Goal: Navigation & Orientation: Find specific page/section

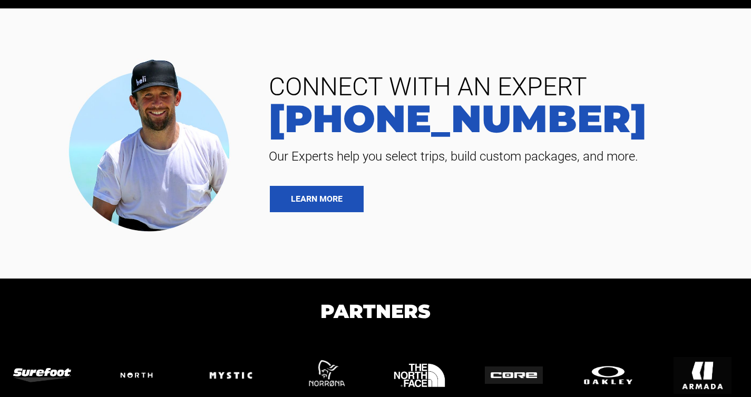
scroll to position [2332, 0]
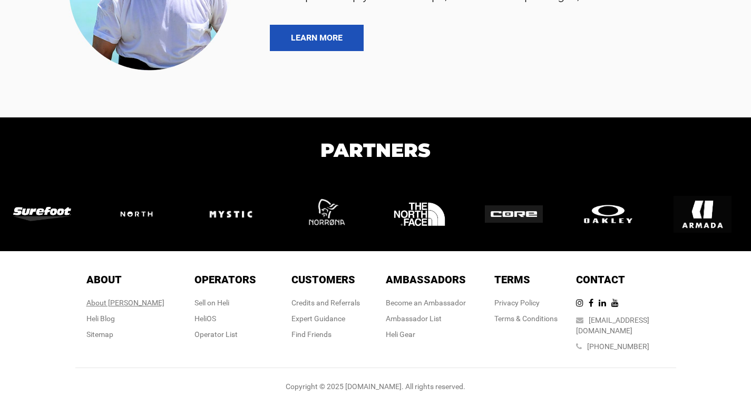
click at [126, 303] on div "About Heli" at bounding box center [125, 303] width 78 height 11
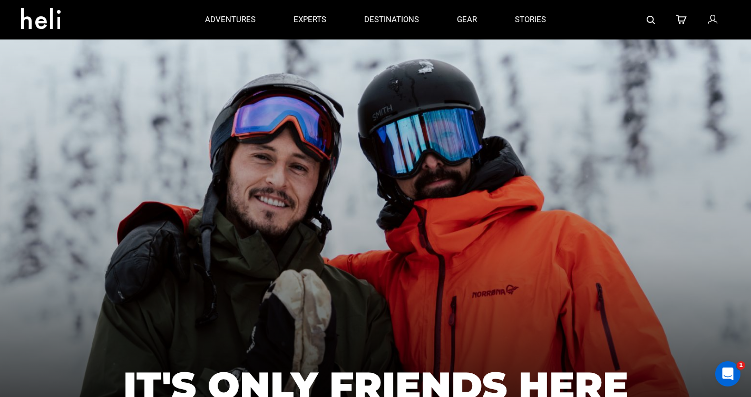
click at [24, 18] on icon at bounding box center [44, 15] width 47 height 17
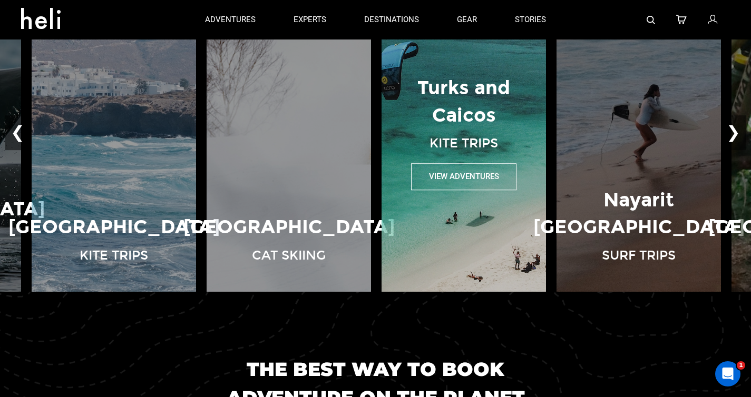
scroll to position [731, 0]
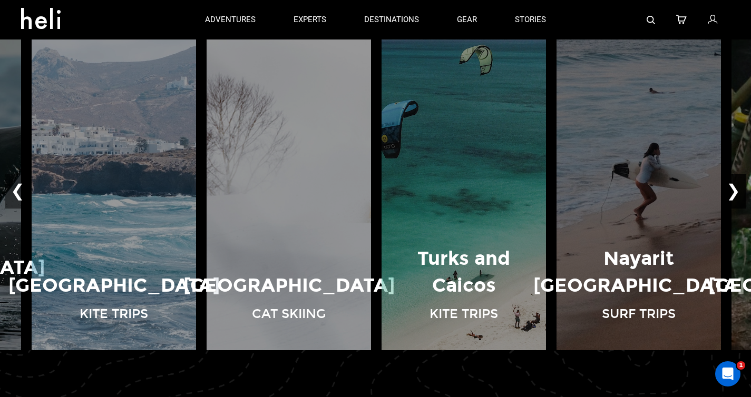
click at [735, 196] on button "❯" at bounding box center [733, 191] width 25 height 35
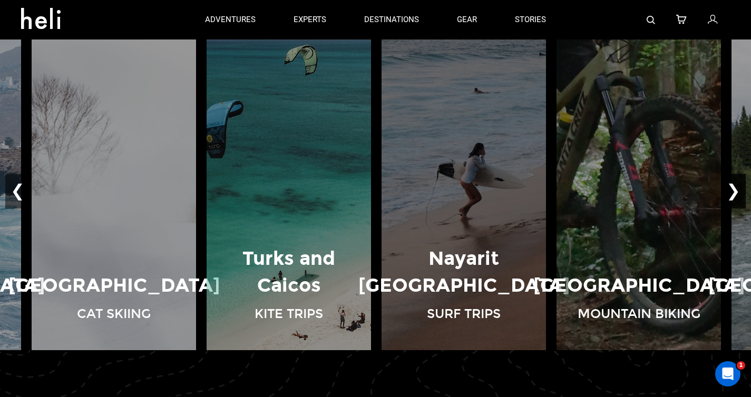
click at [735, 196] on button "❯" at bounding box center [733, 191] width 25 height 35
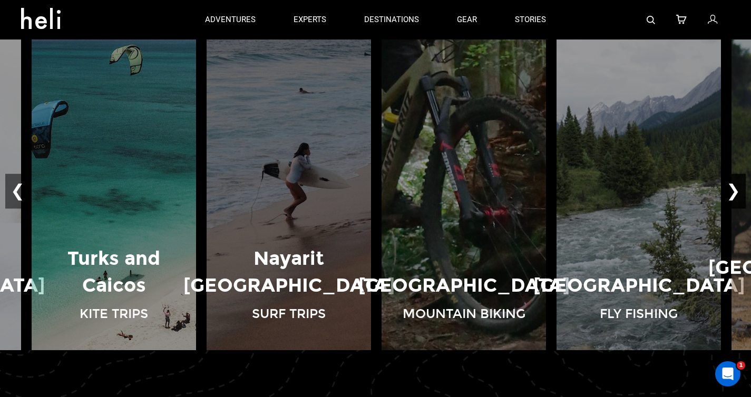
click at [735, 196] on button "❯" at bounding box center [733, 191] width 25 height 35
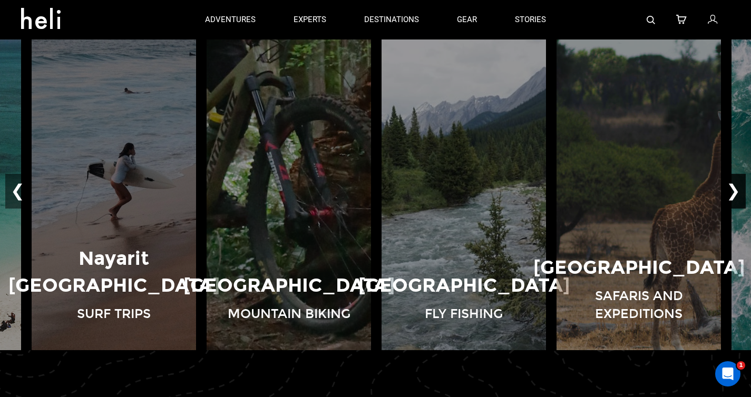
click at [735, 196] on button "❯" at bounding box center [733, 191] width 25 height 35
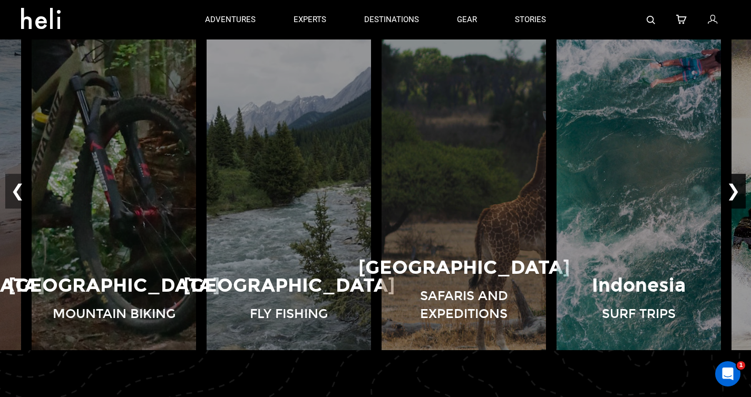
click at [735, 196] on button "❯" at bounding box center [733, 191] width 25 height 35
